Goal: Task Accomplishment & Management: Use online tool/utility

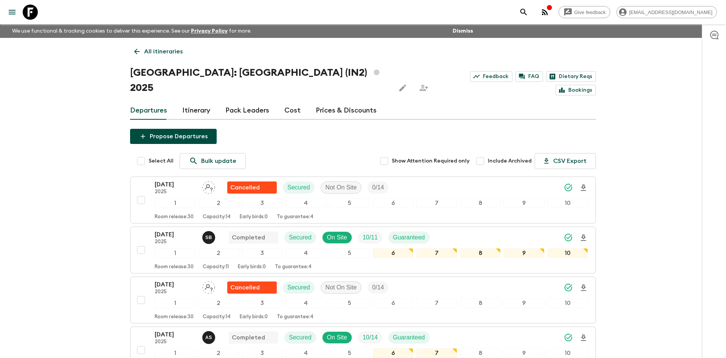
click at [163, 53] on p "All itineraries" at bounding box center [163, 51] width 39 height 9
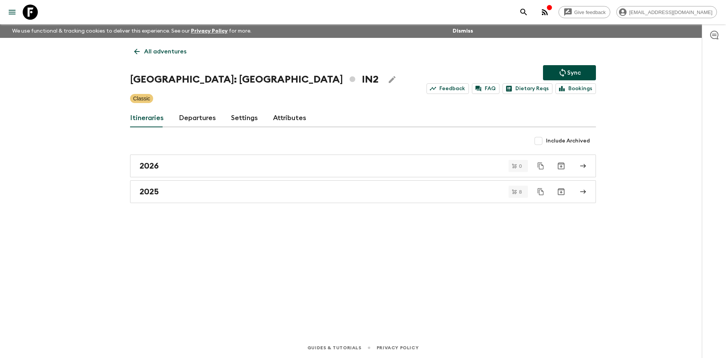
click at [168, 50] on p "All adventures" at bounding box center [165, 51] width 42 height 9
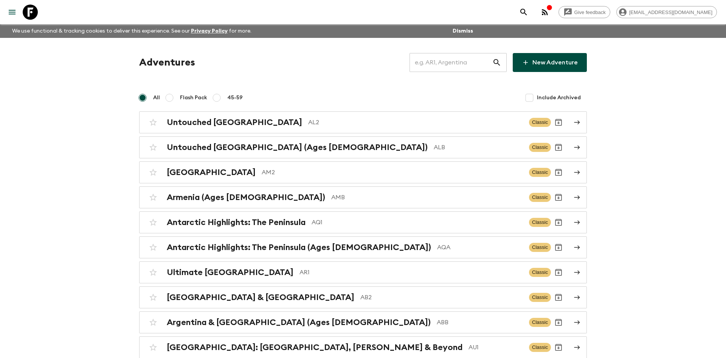
click at [432, 62] on input "text" at bounding box center [451, 62] width 83 height 21
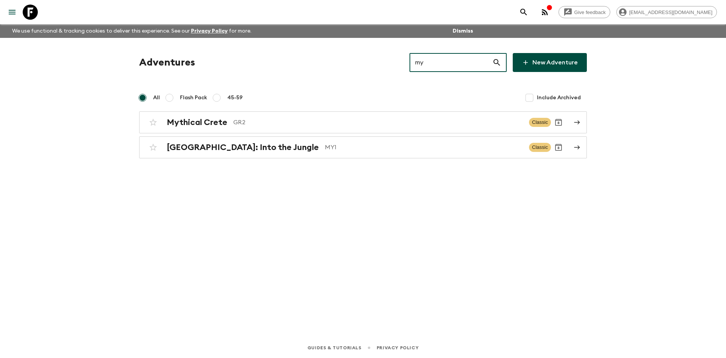
type input "my1"
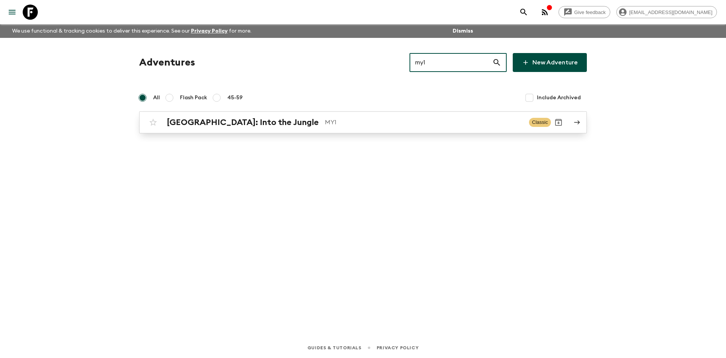
click at [260, 120] on div "Borneo: Into the Jungle MY1" at bounding box center [345, 122] width 356 height 10
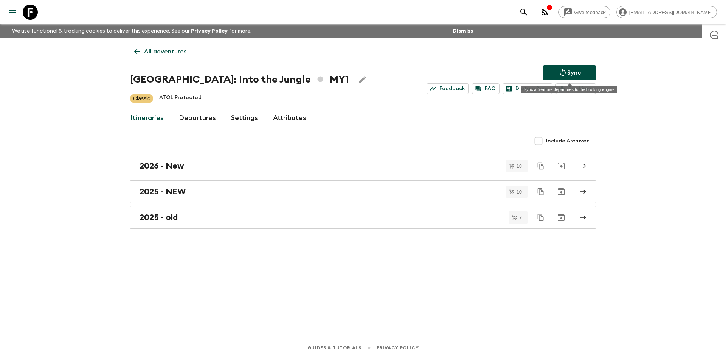
click at [566, 76] on icon "Sync adventure departures to the booking engine" at bounding box center [562, 72] width 9 height 9
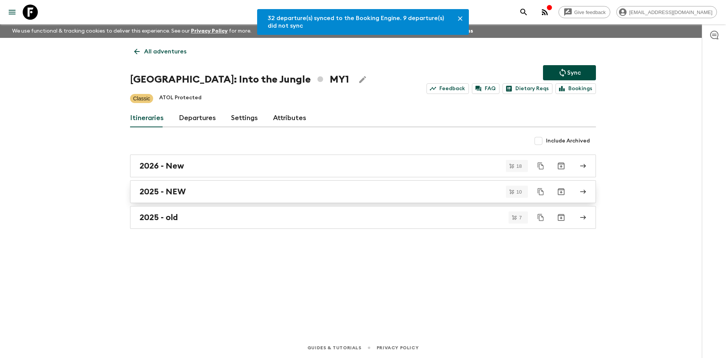
click at [201, 187] on div "2025 - NEW" at bounding box center [356, 192] width 433 height 10
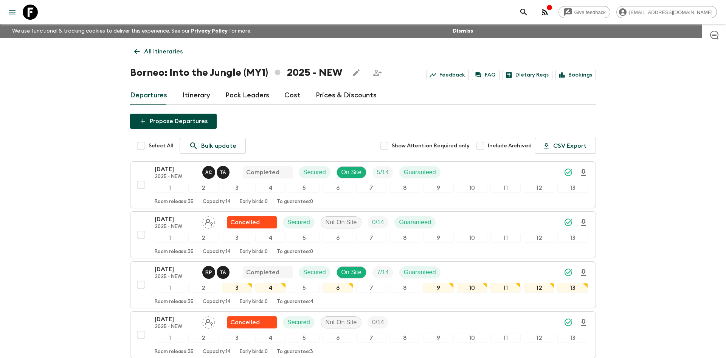
click at [175, 51] on p "All itineraries" at bounding box center [163, 51] width 39 height 9
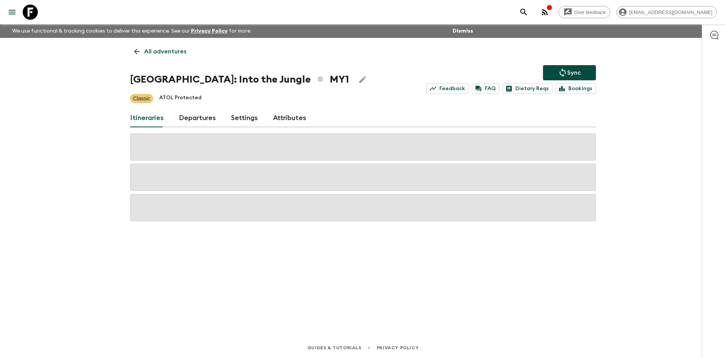
click at [175, 51] on p "All adventures" at bounding box center [165, 51] width 42 height 9
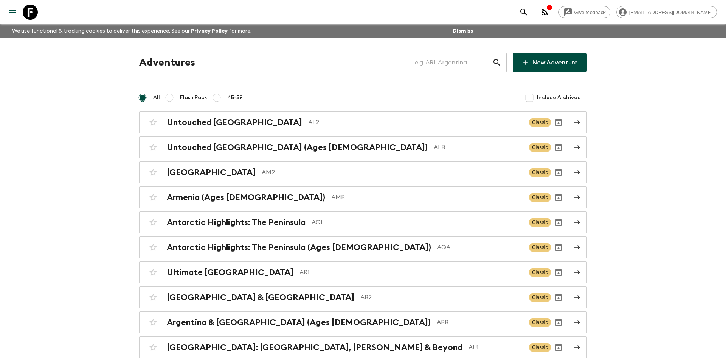
click at [437, 63] on input "text" at bounding box center [451, 62] width 83 height 21
type input "ge1"
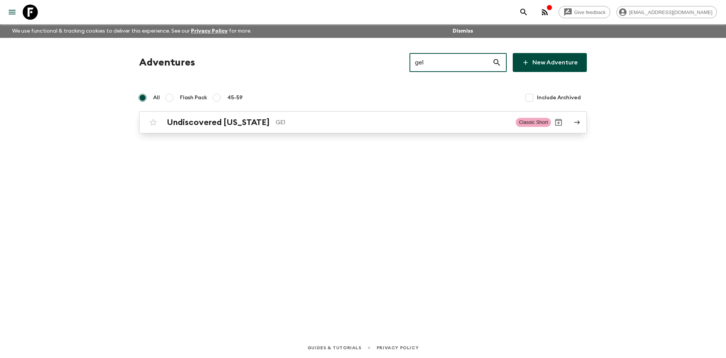
click at [283, 118] on p "GE1" at bounding box center [393, 122] width 234 height 9
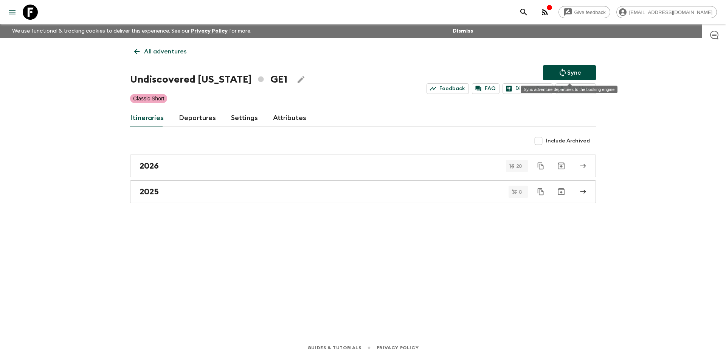
click at [571, 72] on p "Sync" at bounding box center [574, 72] width 14 height 9
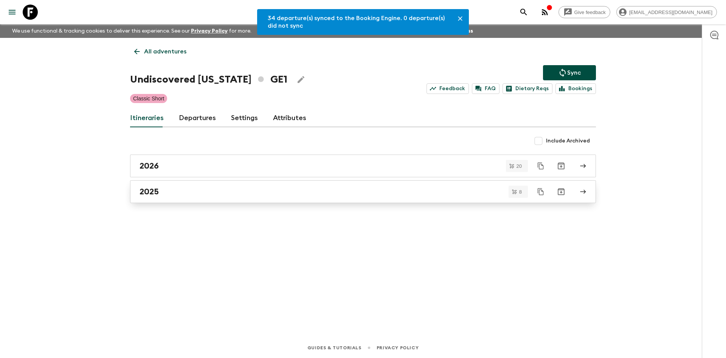
click at [179, 191] on div "2025" at bounding box center [356, 192] width 433 height 10
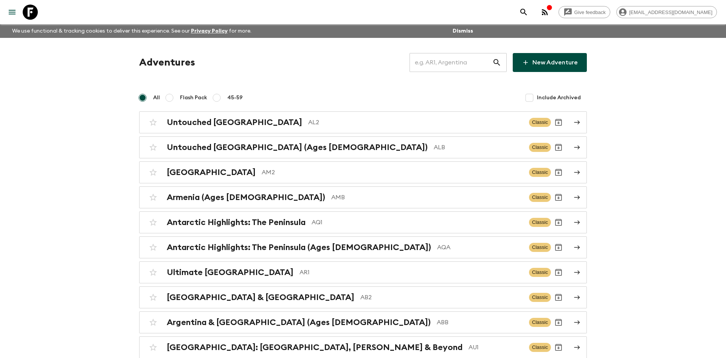
click at [433, 61] on input "text" at bounding box center [451, 62] width 83 height 21
type input "ge1"
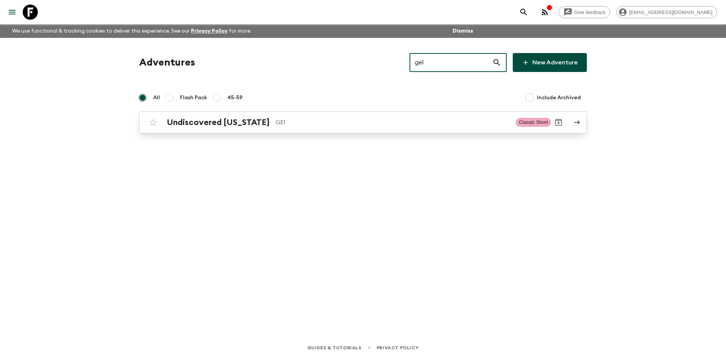
click at [276, 119] on p "GE1" at bounding box center [393, 122] width 234 height 9
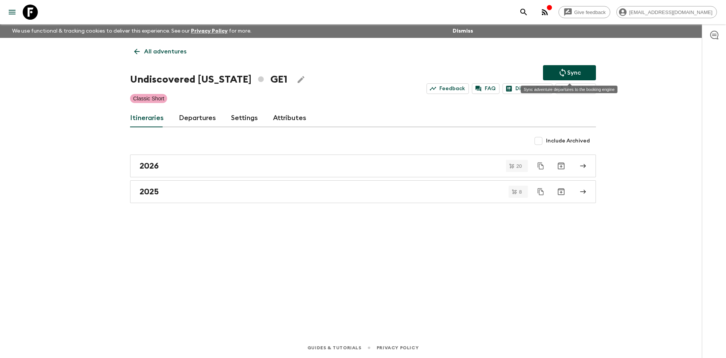
click at [574, 74] on p "Sync" at bounding box center [574, 72] width 14 height 9
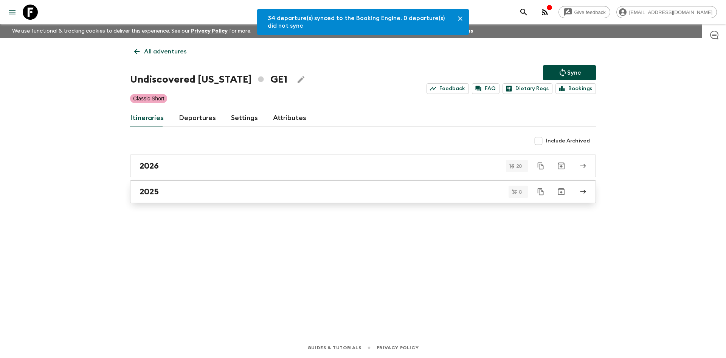
click at [176, 191] on div "2025" at bounding box center [356, 192] width 433 height 10
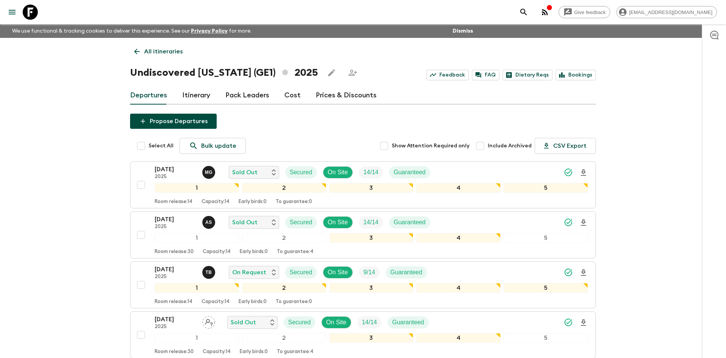
click at [173, 50] on p "All itineraries" at bounding box center [163, 51] width 39 height 9
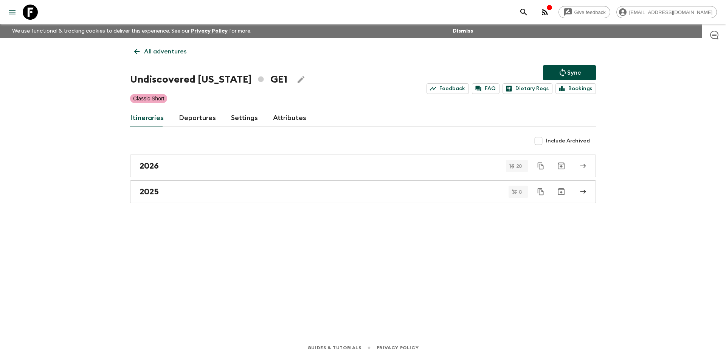
click at [173, 50] on p "All adventures" at bounding box center [165, 51] width 42 height 9
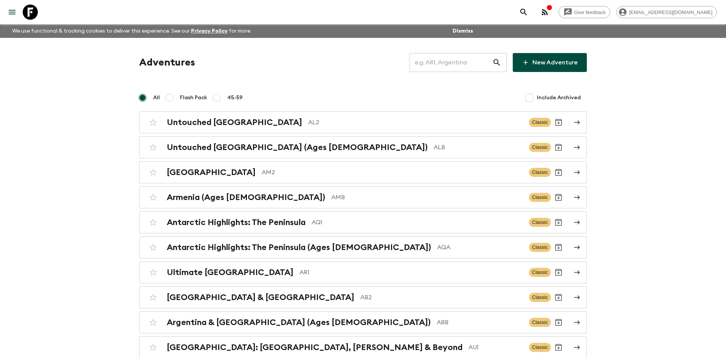
click at [438, 62] on input "text" at bounding box center [451, 62] width 83 height 21
type input "tza"
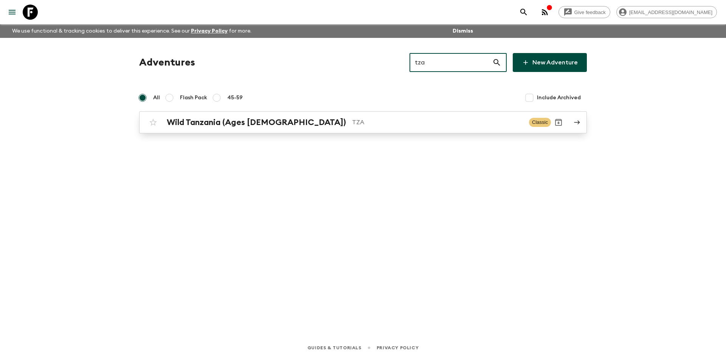
click at [352, 119] on p "TZA" at bounding box center [437, 122] width 171 height 9
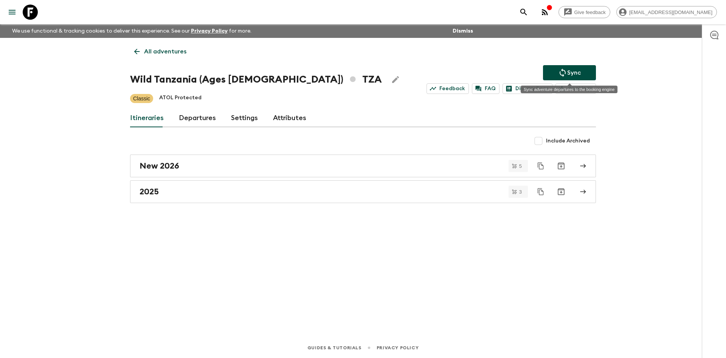
click at [564, 74] on icon "Sync adventure departures to the booking engine" at bounding box center [562, 72] width 9 height 9
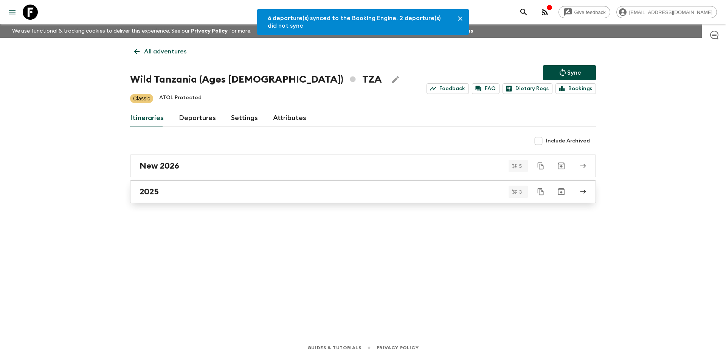
click at [205, 188] on div "2025" at bounding box center [356, 192] width 433 height 10
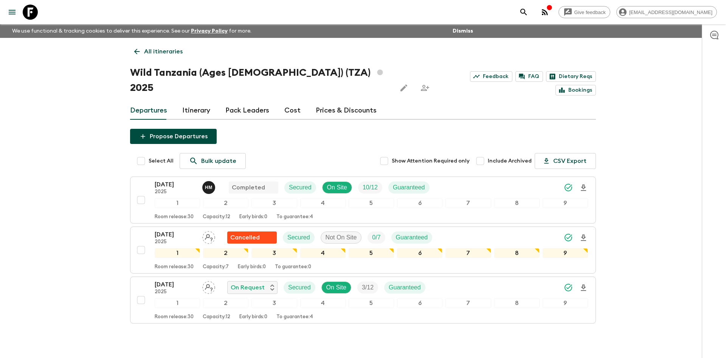
click at [171, 52] on p "All itineraries" at bounding box center [163, 51] width 39 height 9
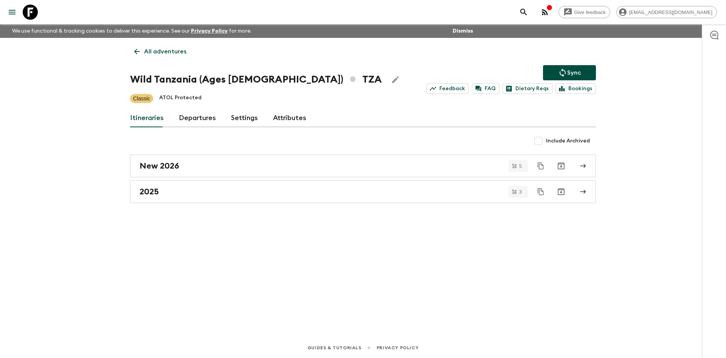
click at [171, 52] on p "All adventures" at bounding box center [165, 51] width 42 height 9
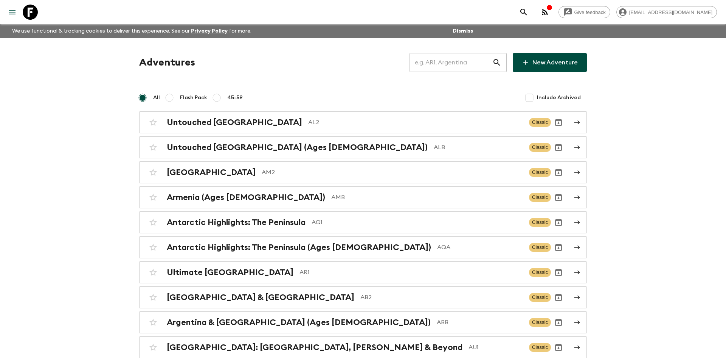
click at [451, 61] on input "text" at bounding box center [451, 62] width 83 height 21
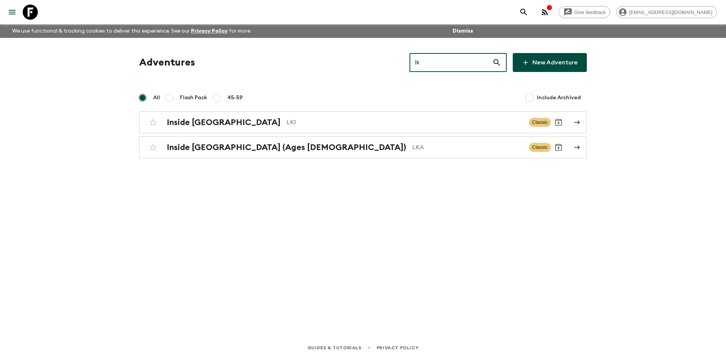
type input "lk1"
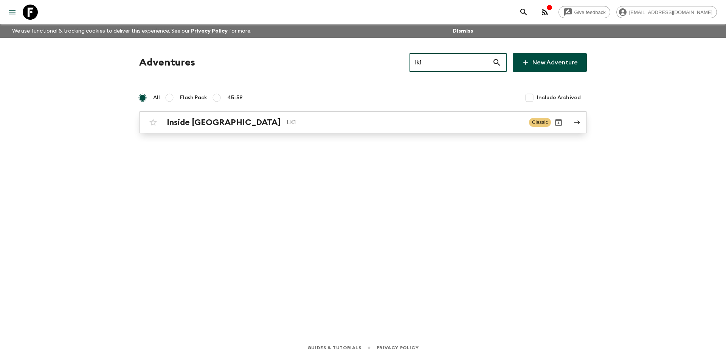
click at [287, 121] on p "LK1" at bounding box center [405, 122] width 236 height 9
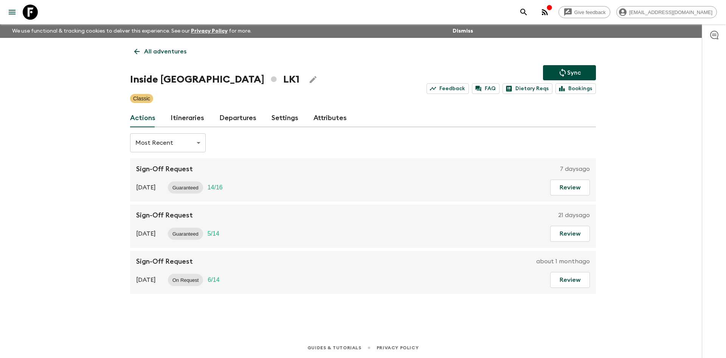
click at [571, 75] on p "Sync" at bounding box center [574, 72] width 14 height 9
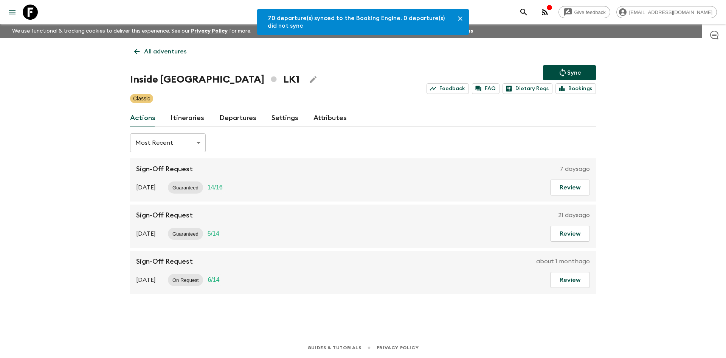
click at [244, 118] on link "Departures" at bounding box center [237, 118] width 37 height 18
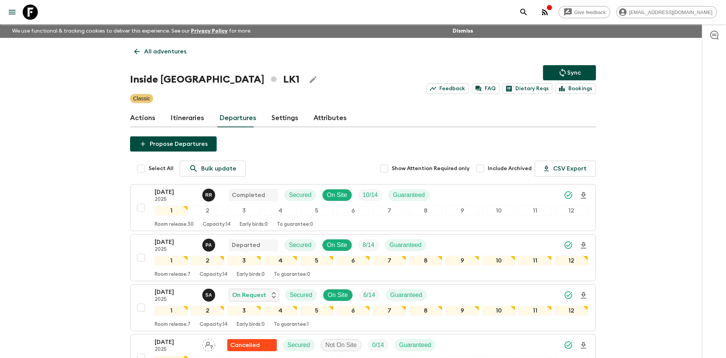
click at [180, 49] on p "All adventures" at bounding box center [165, 51] width 42 height 9
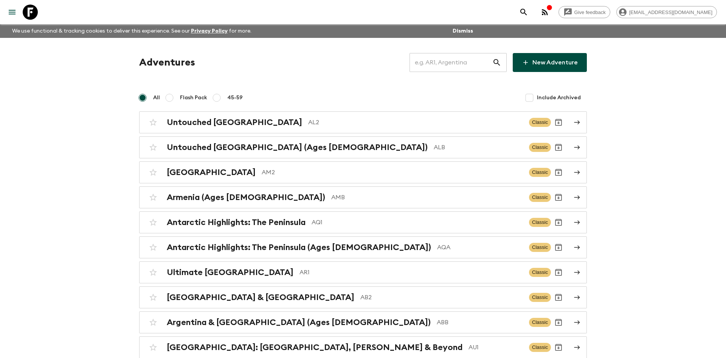
click at [430, 64] on input "text" at bounding box center [451, 62] width 83 height 21
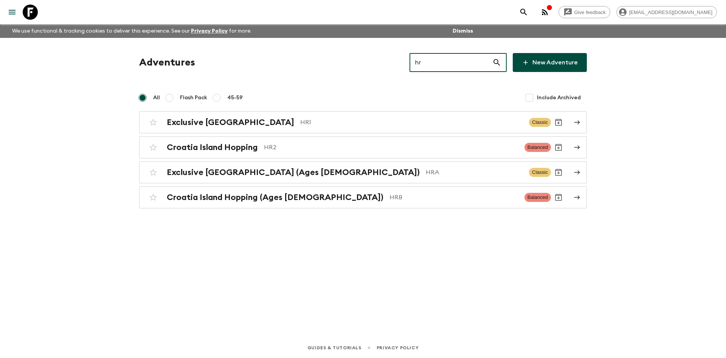
type input "hr1"
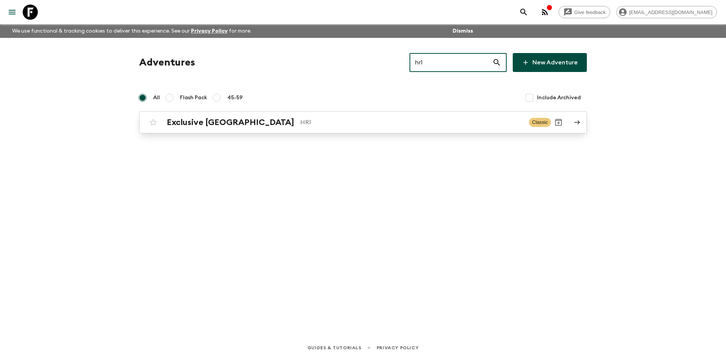
click at [300, 122] on p "HR1" at bounding box center [411, 122] width 223 height 9
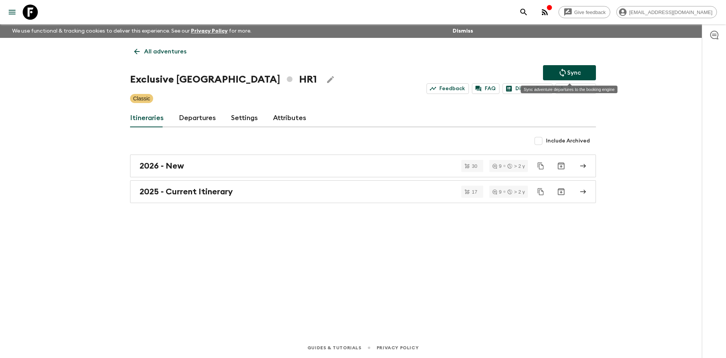
click at [549, 74] on button "Sync" at bounding box center [569, 72] width 53 height 15
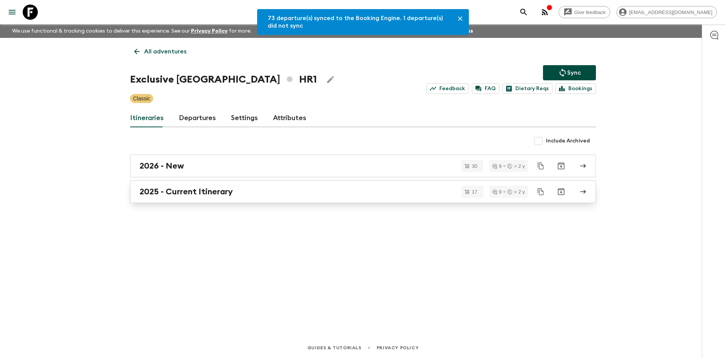
click at [194, 190] on h2 "2025 - Current Itinerary" at bounding box center [186, 192] width 93 height 10
